Goal: Task Accomplishment & Management: Manage account settings

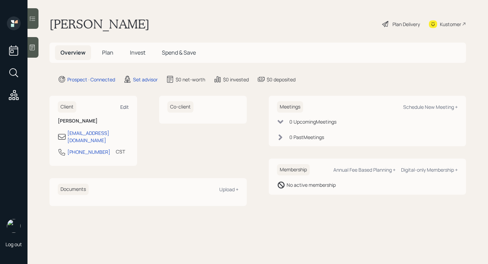
click at [125, 108] on div "Edit" at bounding box center [124, 107] width 9 height 7
select select "America/Chicago"
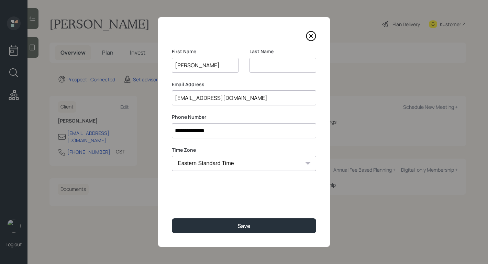
click at [268, 64] on input at bounding box center [282, 65] width 67 height 15
type input "Loehrl"
click at [247, 48] on div "First Name Todd Last Name Loehrl" at bounding box center [244, 64] width 144 height 33
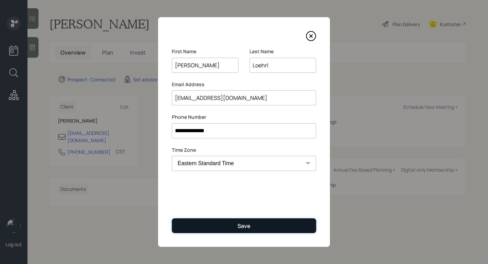
click at [234, 228] on button "Save" at bounding box center [244, 226] width 144 height 15
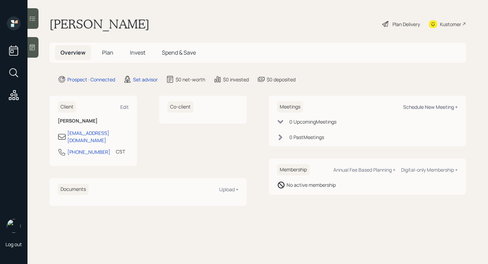
click at [417, 109] on div "Schedule New Meeting +" at bounding box center [430, 107] width 55 height 7
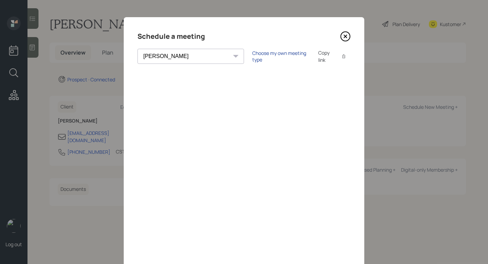
click at [259, 55] on div "Choose my own meeting type" at bounding box center [281, 56] width 58 height 13
click at [185, 56] on select "Theresa Spinello Matthew Burke Xavier Ross Eitan Bar-David Ian Yamey Trevor Nel…" at bounding box center [196, 56] width 119 height 15
select select "f14b762f-c7c2-4b89-9227-8fa891345eea"
click at [137, 49] on select "Theresa Spinello Matthew Burke Xavier Ross Eitan Bar-David Ian Yamey Trevor Nel…" at bounding box center [196, 56] width 119 height 15
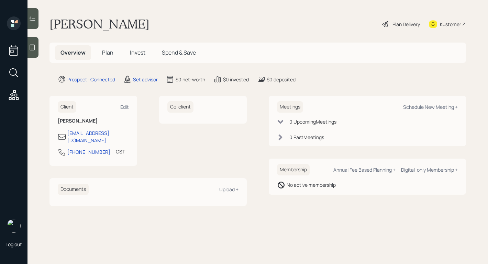
click at [31, 47] on icon at bounding box center [32, 48] width 5 height 6
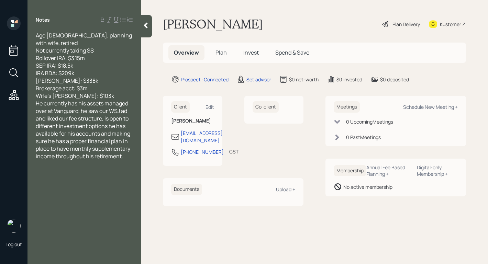
click at [110, 92] on div "Wife's Roth IRA: $103k" at bounding box center [84, 96] width 97 height 8
click at [145, 30] on div at bounding box center [146, 26] width 11 height 22
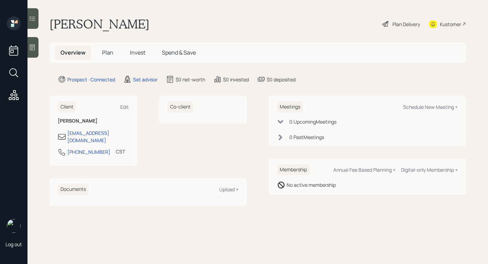
click at [31, 48] on icon at bounding box center [32, 47] width 7 height 7
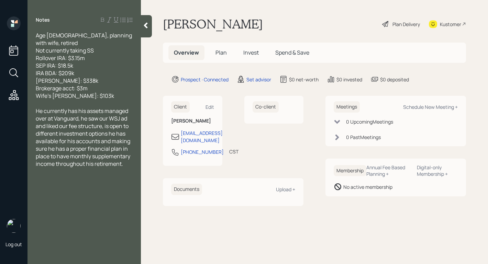
click at [143, 27] on icon at bounding box center [145, 25] width 7 height 7
